Goal: Navigation & Orientation: Find specific page/section

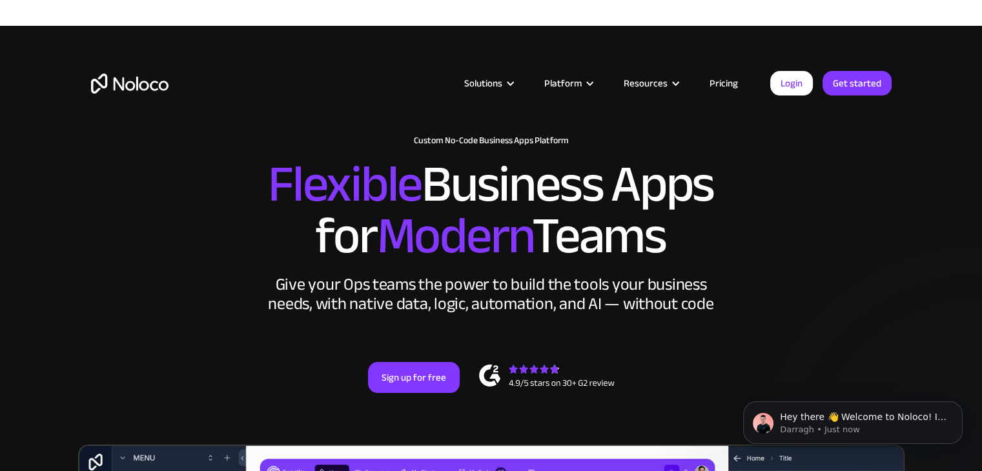
drag, startPoint x: 89, startPoint y: 263, endPoint x: 142, endPoint y: 230, distance: 62.0
click at [89, 263] on div "New: Connect Noloco to Stripe Custom No-Code Business Apps Platform Flexible Bu…" at bounding box center [491, 277] width 826 height 309
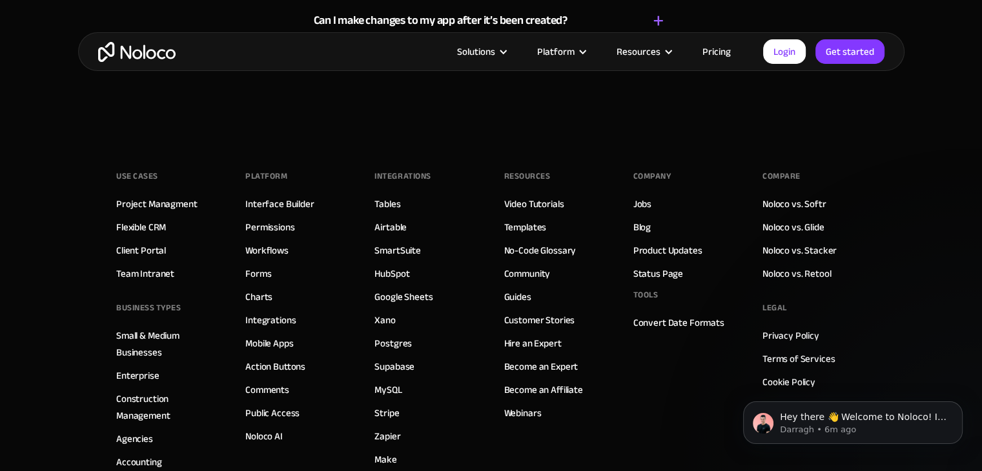
scroll to position [7488, 0]
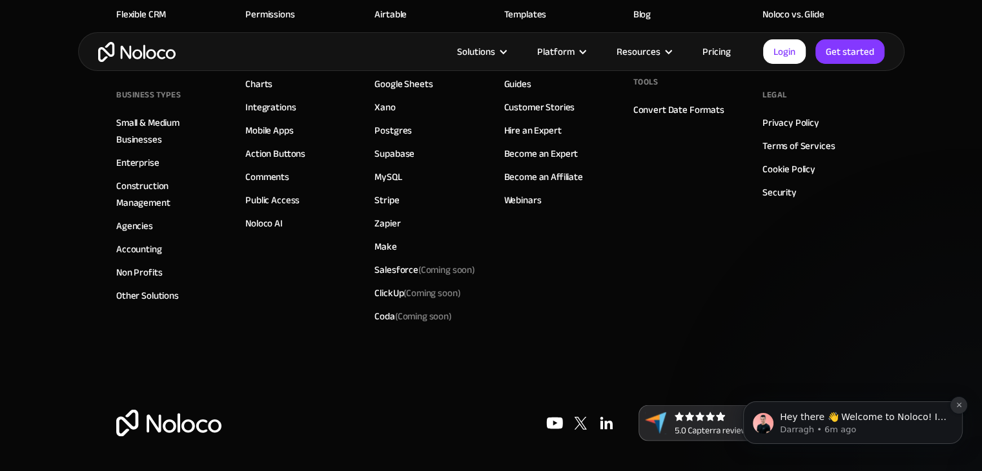
click at [963, 406] on button "Dismiss notification" at bounding box center [958, 405] width 17 height 17
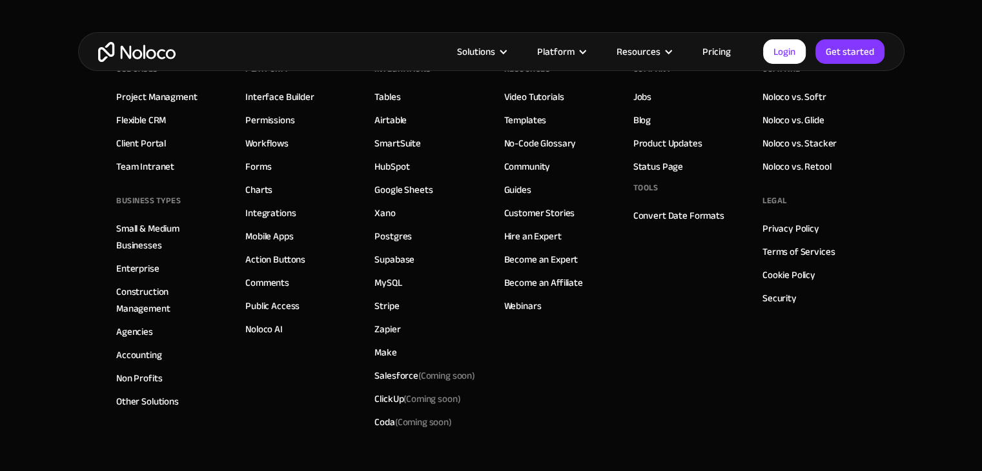
scroll to position [7294, 0]
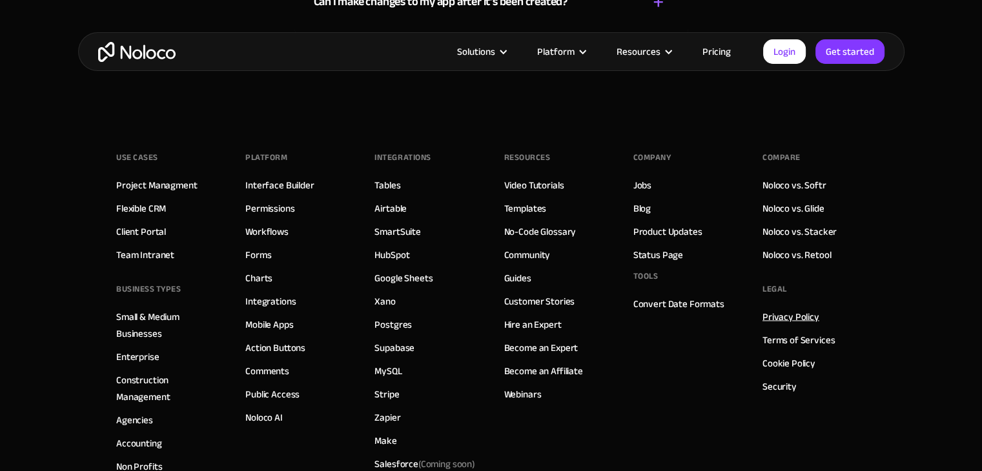
click at [777, 312] on link "Privacy Policy" at bounding box center [790, 316] width 57 height 17
click at [782, 336] on link "Terms of Services" at bounding box center [798, 339] width 72 height 17
click at [780, 357] on link "Cookie Policy" at bounding box center [788, 362] width 53 height 17
click at [646, 178] on link "Jobs" at bounding box center [642, 184] width 18 height 17
click at [641, 207] on link "Blog" at bounding box center [641, 207] width 17 height 17
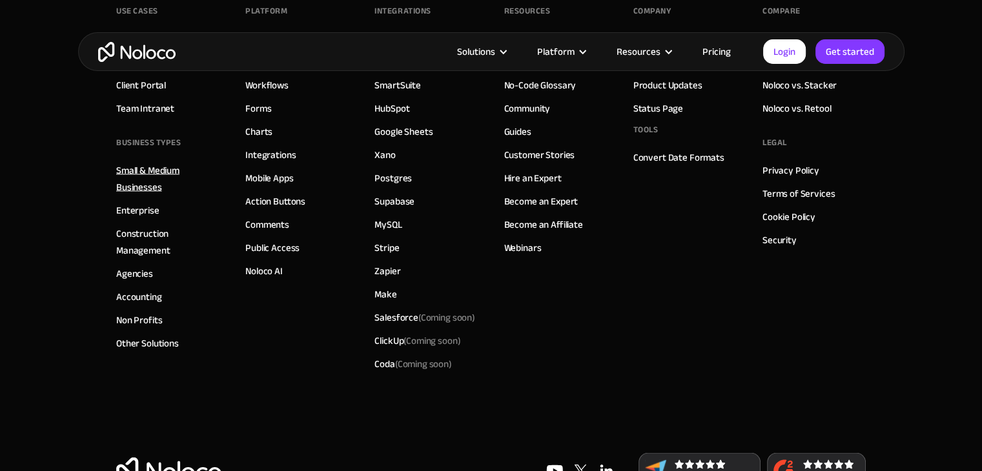
scroll to position [7488, 0]
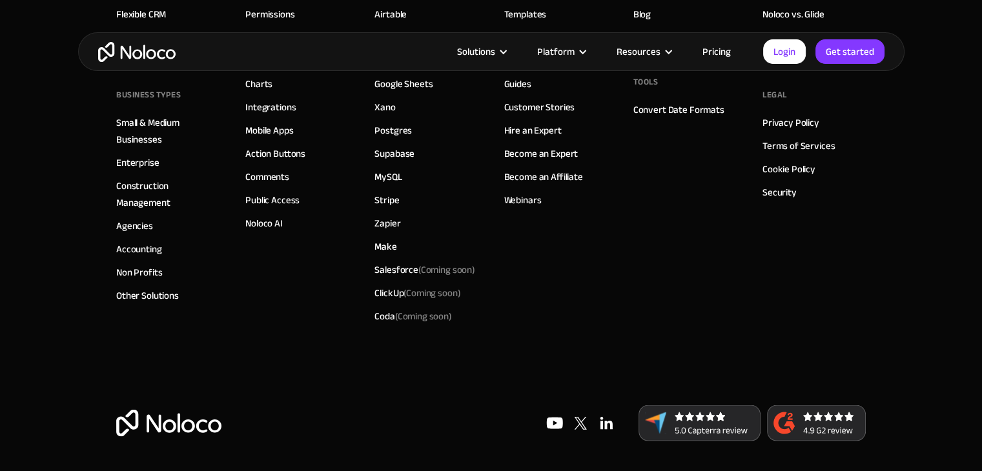
click at [602, 422] on img at bounding box center [606, 424] width 26 height 26
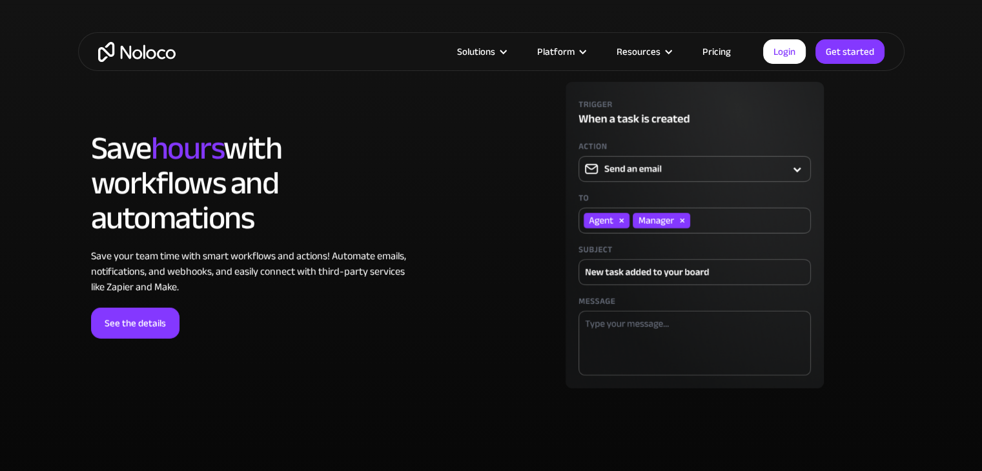
scroll to position [3671, 0]
click at [643, 165] on img at bounding box center [695, 236] width 394 height 307
click at [726, 166] on img at bounding box center [695, 236] width 394 height 307
click at [620, 220] on img at bounding box center [695, 236] width 394 height 307
click at [640, 221] on img at bounding box center [695, 236] width 394 height 307
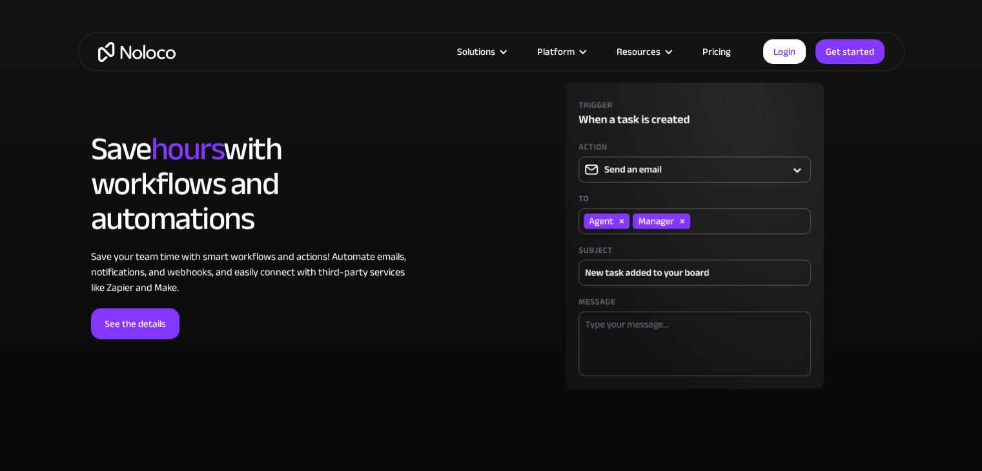
click at [643, 221] on img at bounding box center [695, 236] width 394 height 307
click at [635, 268] on img at bounding box center [695, 236] width 394 height 307
click at [614, 328] on img at bounding box center [695, 236] width 394 height 307
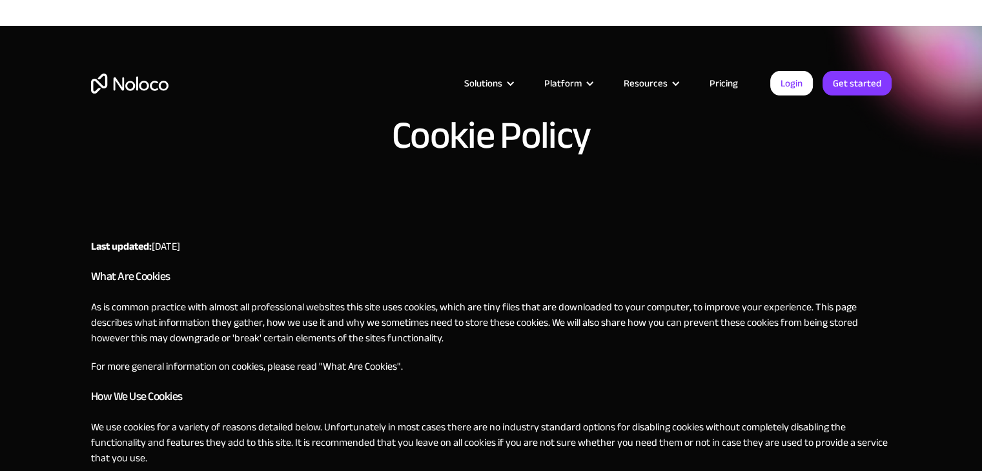
click at [372, 145] on div "Solutions Use Cases Business Types Project Management Keep track of customers, …" at bounding box center [491, 86] width 982 height 121
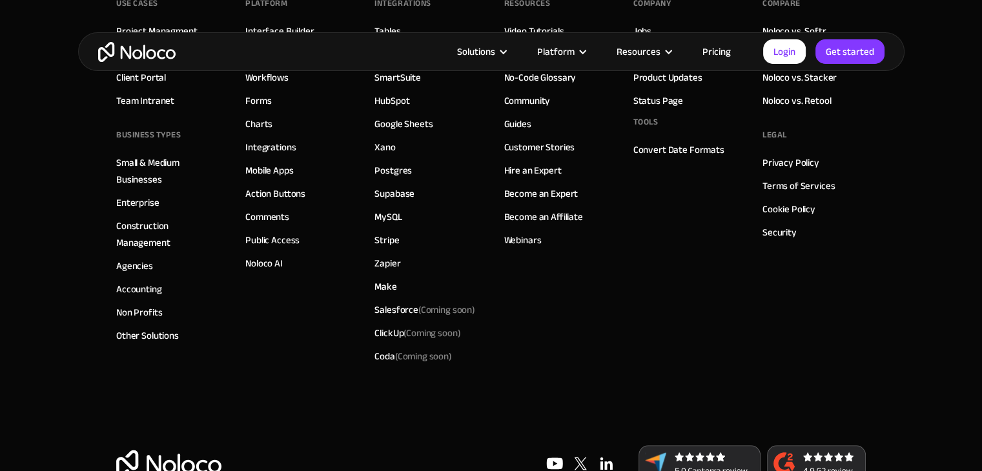
scroll to position [1419, 0]
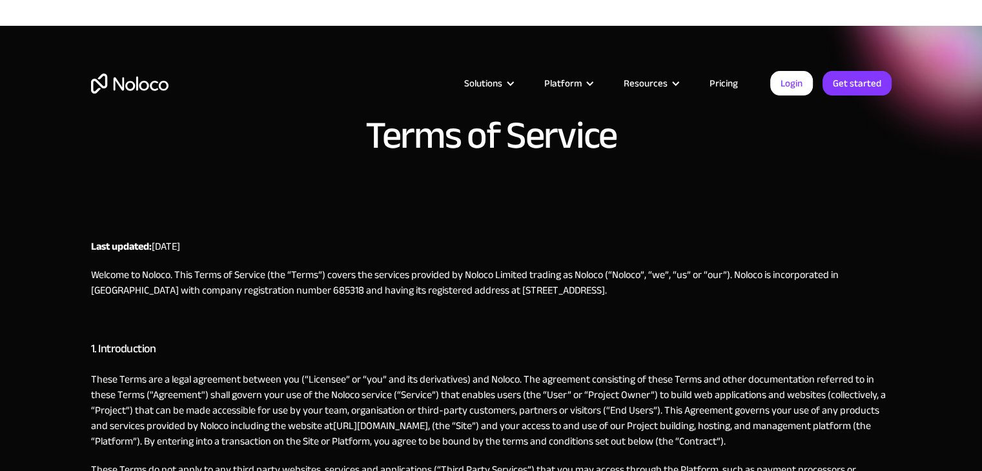
click at [331, 197] on div "Terms of Service" at bounding box center [491, 158] width 826 height 84
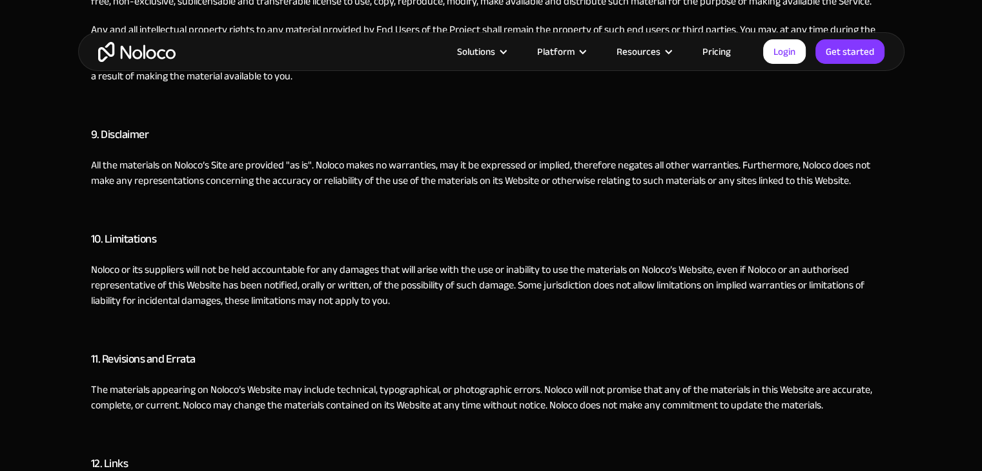
scroll to position [2516, 0]
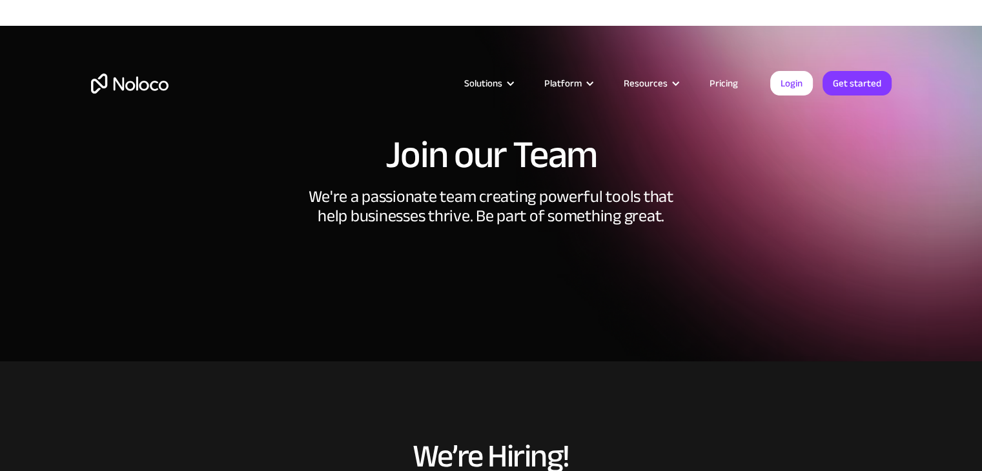
click at [369, 191] on div "We're a passionate team creating powerful tools that help businesses thrive. Be…" at bounding box center [491, 222] width 387 height 71
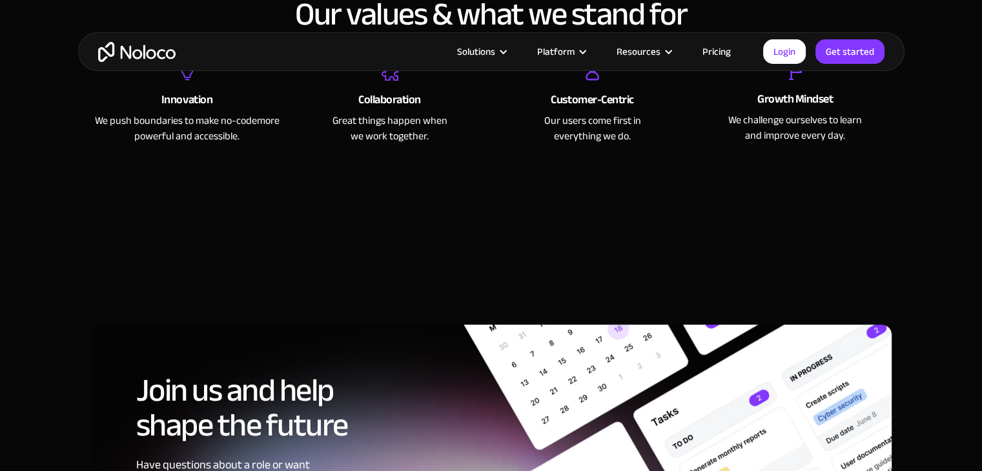
scroll to position [323, 0]
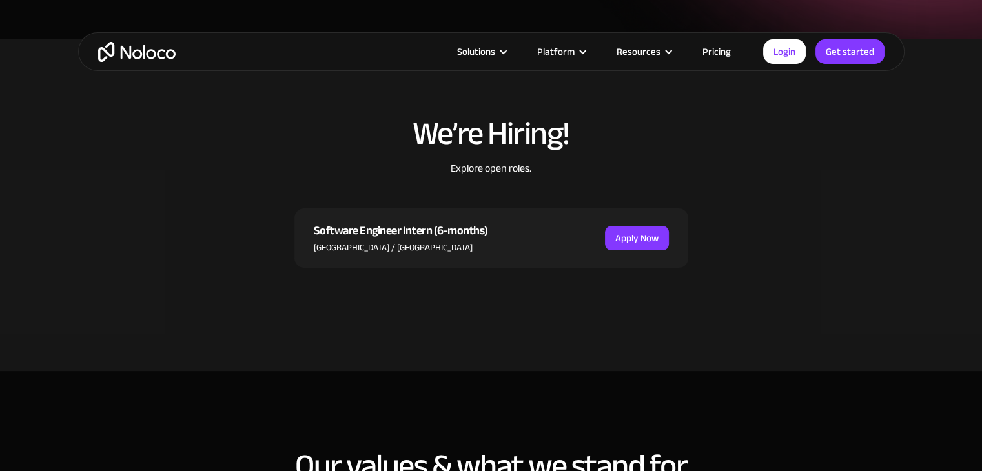
click at [373, 201] on div "Explore open roles." at bounding box center [491, 185] width 394 height 48
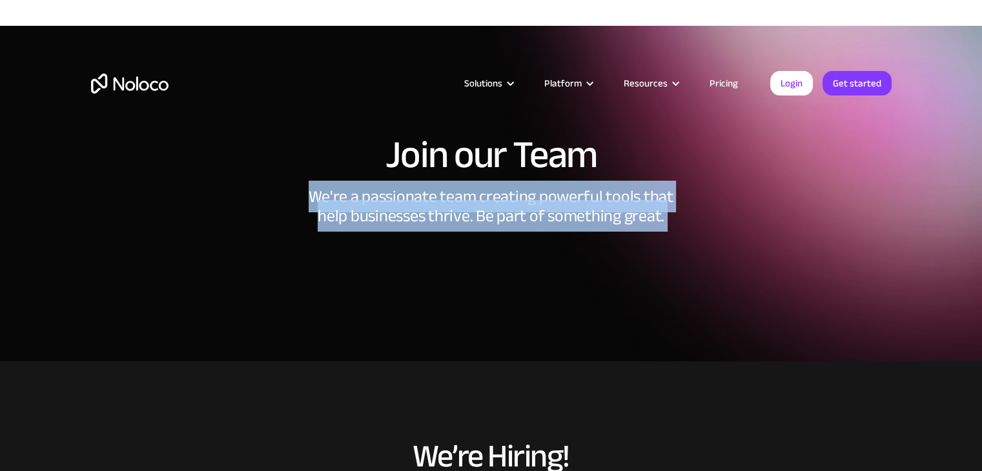
click at [373, 201] on div "We're a passionate team creating powerful tools that help businesses thrive. Be…" at bounding box center [491, 222] width 387 height 71
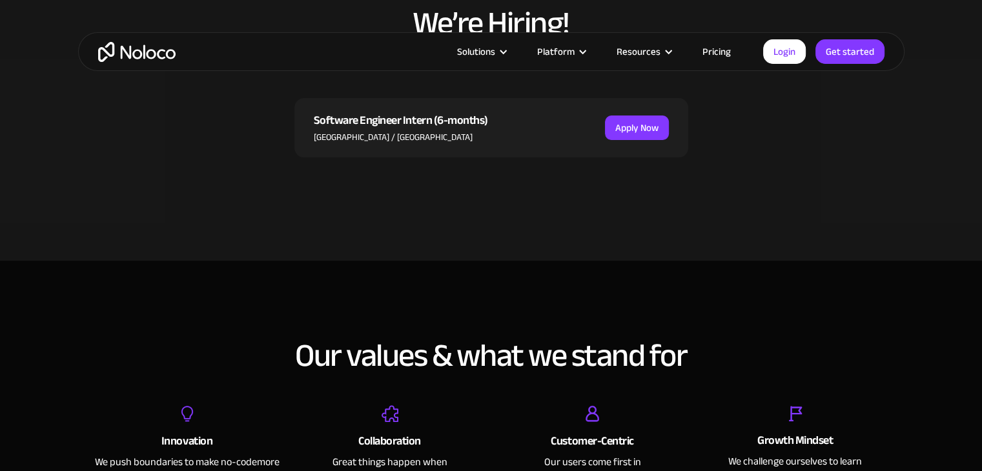
scroll to position [323, 0]
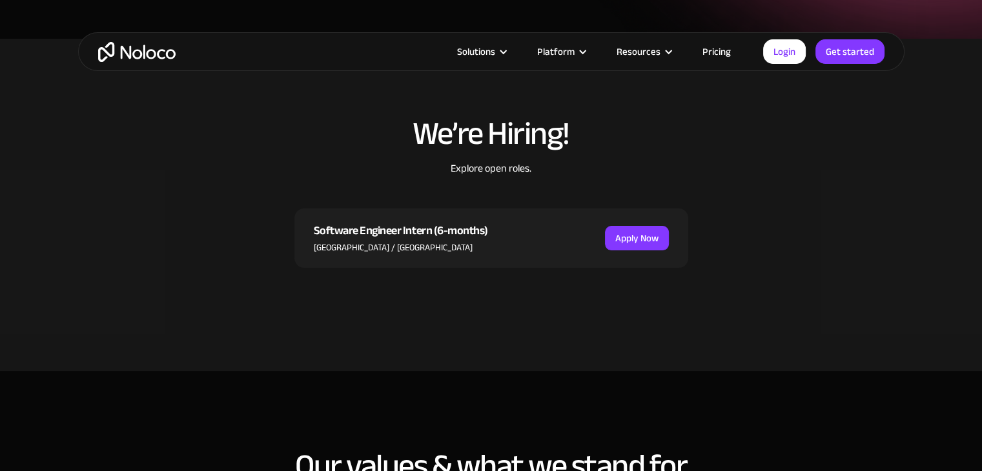
click at [285, 196] on div "We’re Hiring! Explore open roles. Software Engineer Intern (6-months) [GEOGRAPH…" at bounding box center [491, 204] width 826 height 203
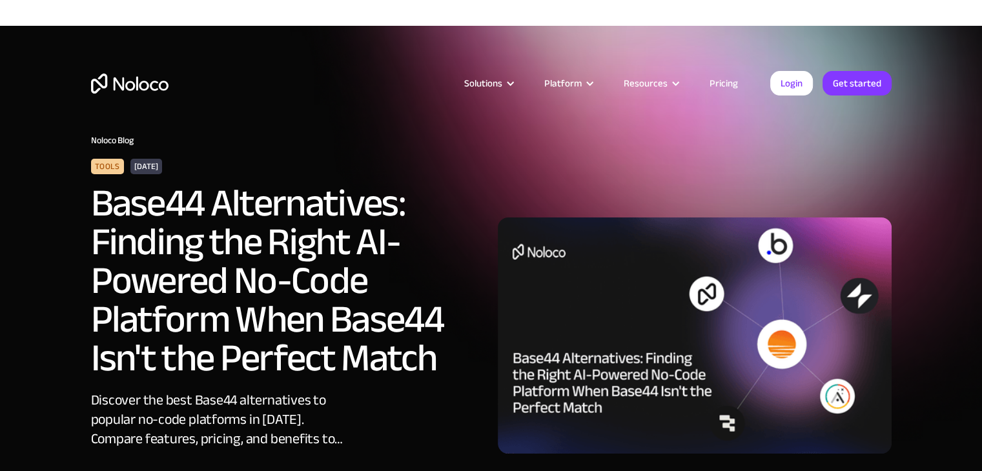
click at [346, 122] on div "Solutions Use Cases Business Types Project Management Keep track of customers, …" at bounding box center [491, 96] width 826 height 76
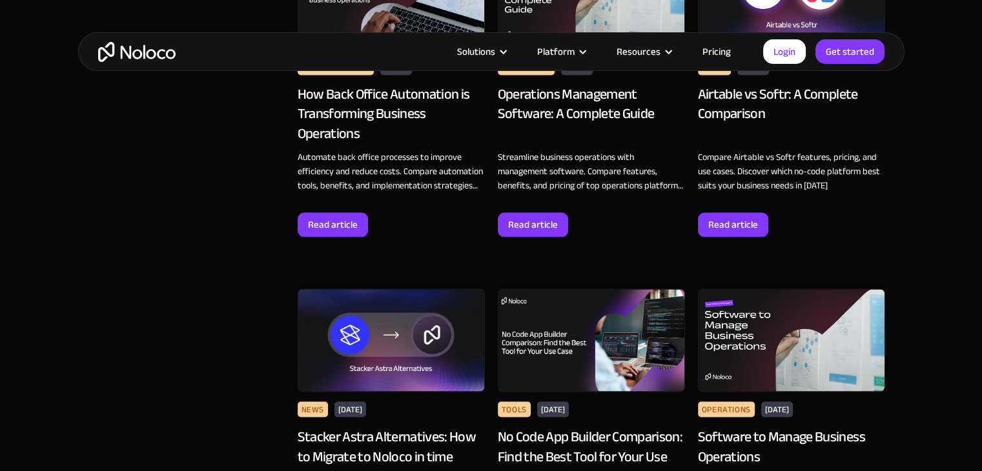
scroll to position [2324, 0]
